Goal: Task Accomplishment & Management: Manage account settings

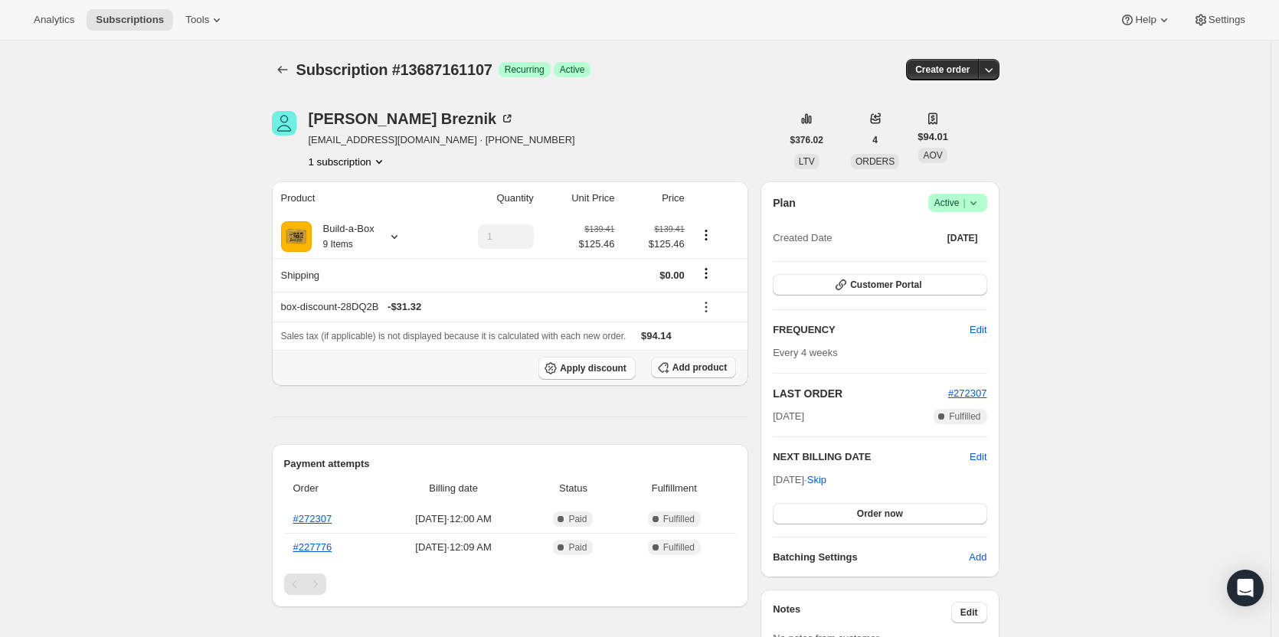
click at [689, 372] on span "Add product" at bounding box center [700, 368] width 54 height 12
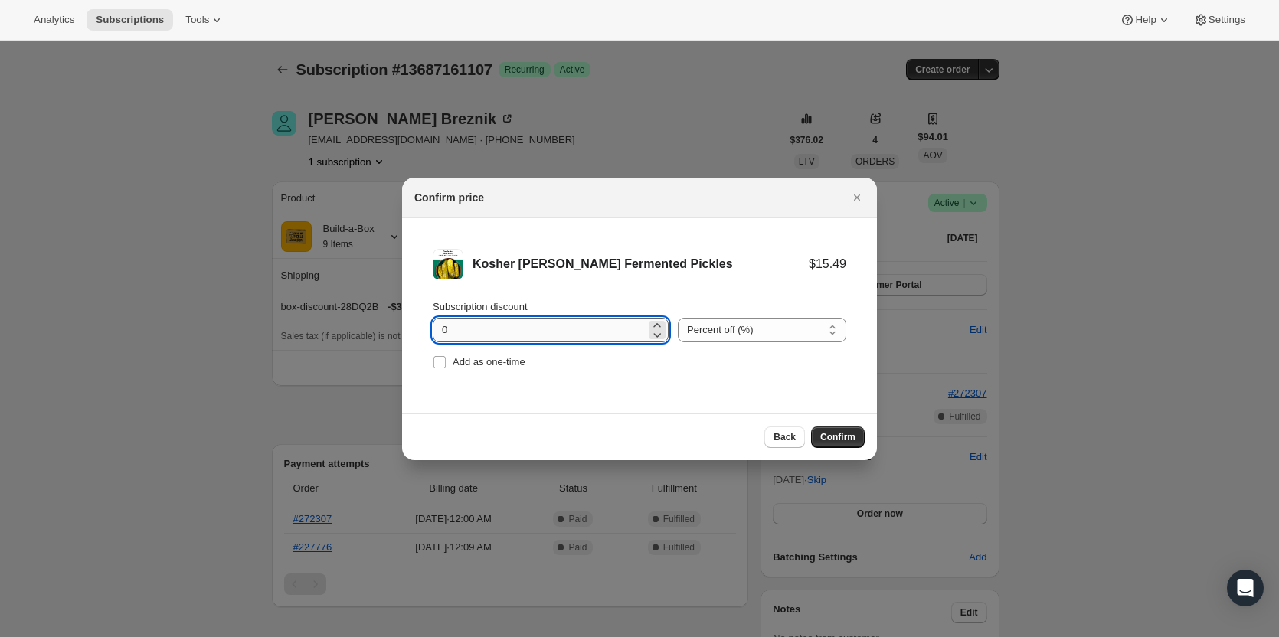
click at [499, 327] on input "0" at bounding box center [539, 330] width 213 height 25
type input "100"
click at [444, 362] on input "Add as one-time" at bounding box center [440, 362] width 12 height 12
checkbox input "true"
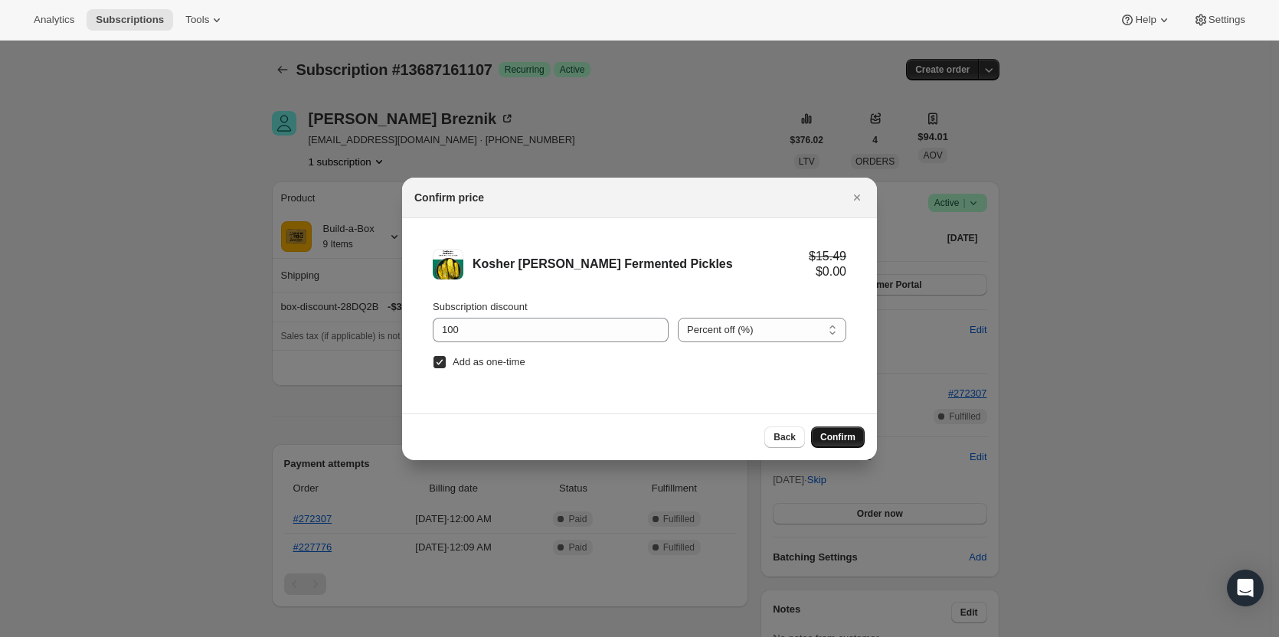
click at [848, 437] on span "Confirm" at bounding box center [837, 437] width 35 height 12
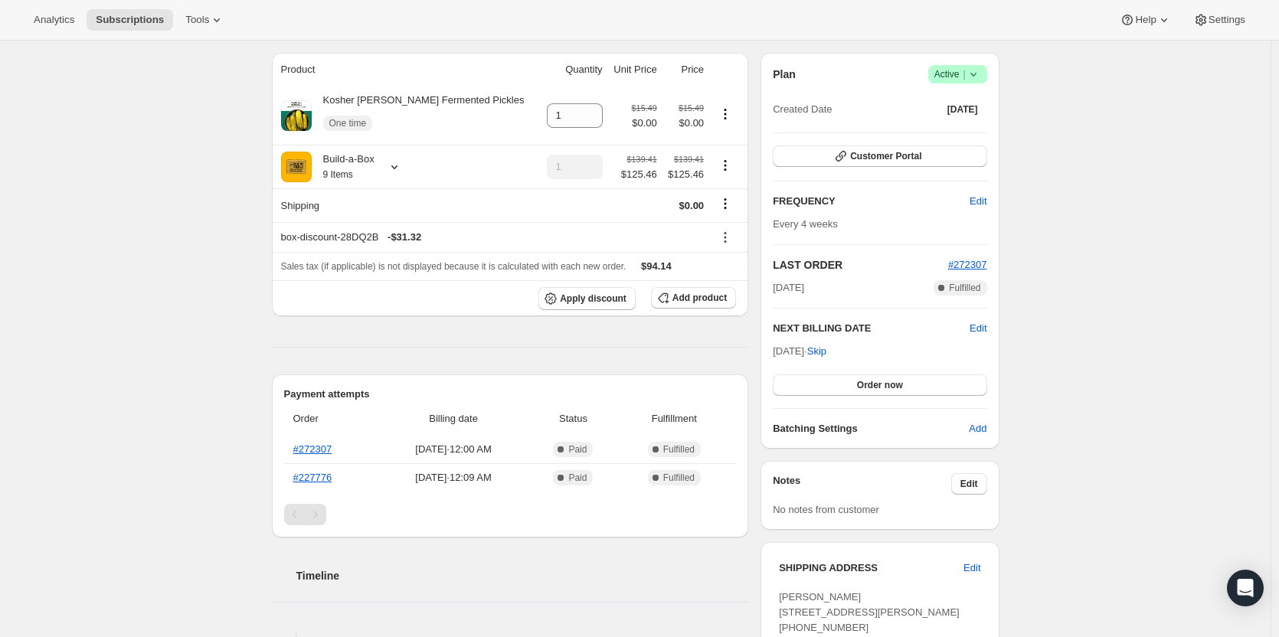
scroll to position [230, 0]
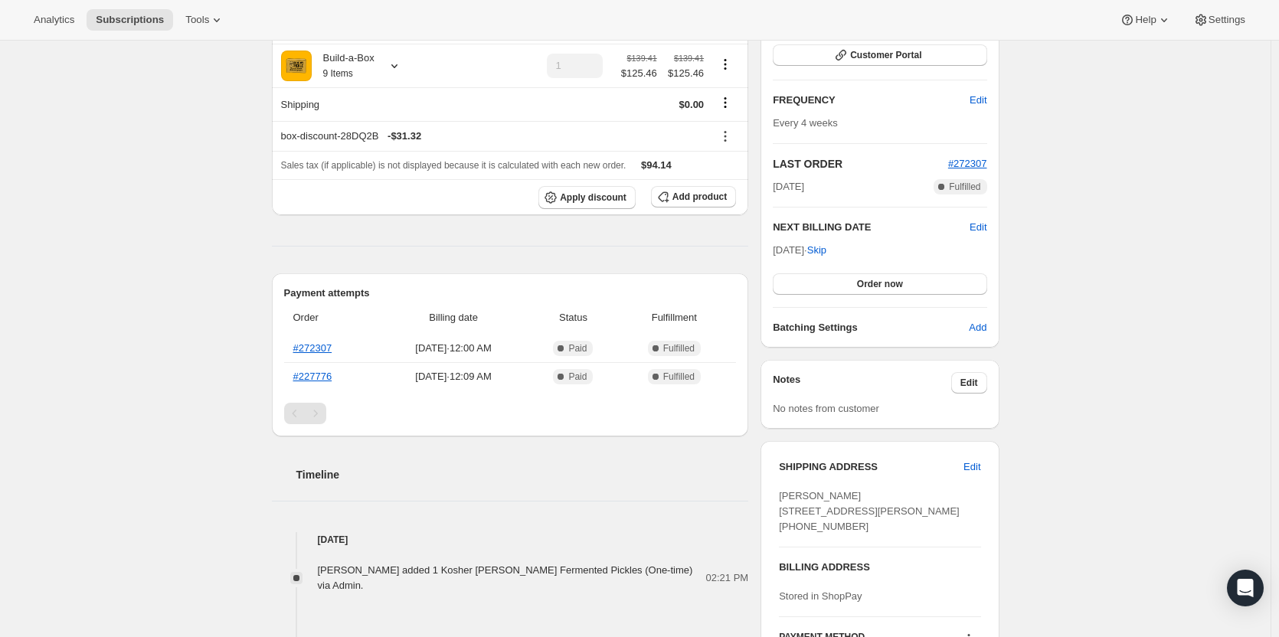
click at [126, 280] on div "Subscription #13687161107. This page is ready Subscription #13687161107 Success…" at bounding box center [635, 475] width 1271 height 1328
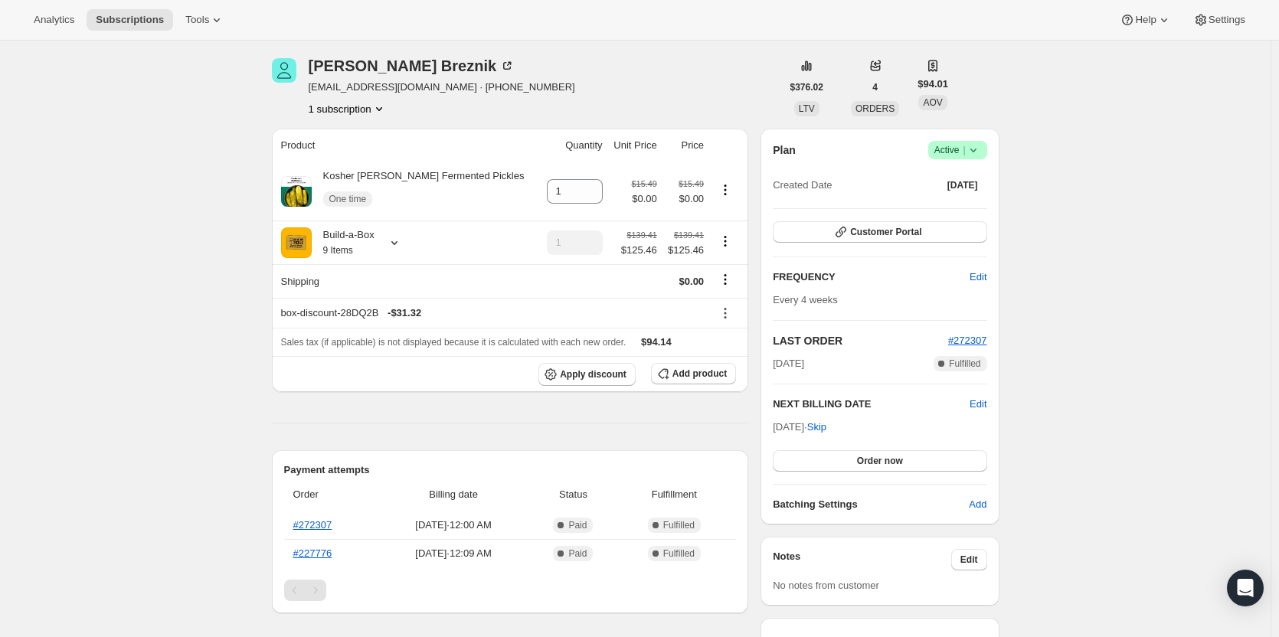
scroll to position [0, 0]
